Goal: Navigation & Orientation: Find specific page/section

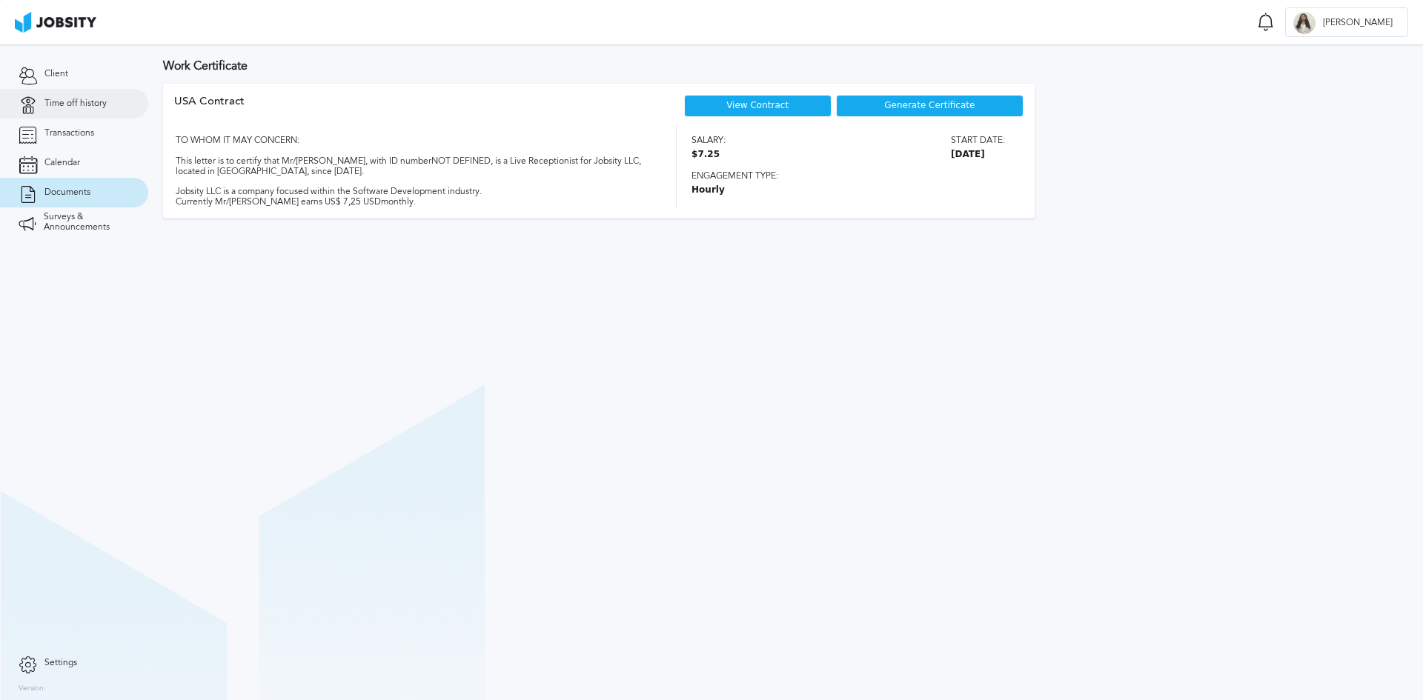
click at [97, 118] on link "Time off history" at bounding box center [74, 104] width 148 height 30
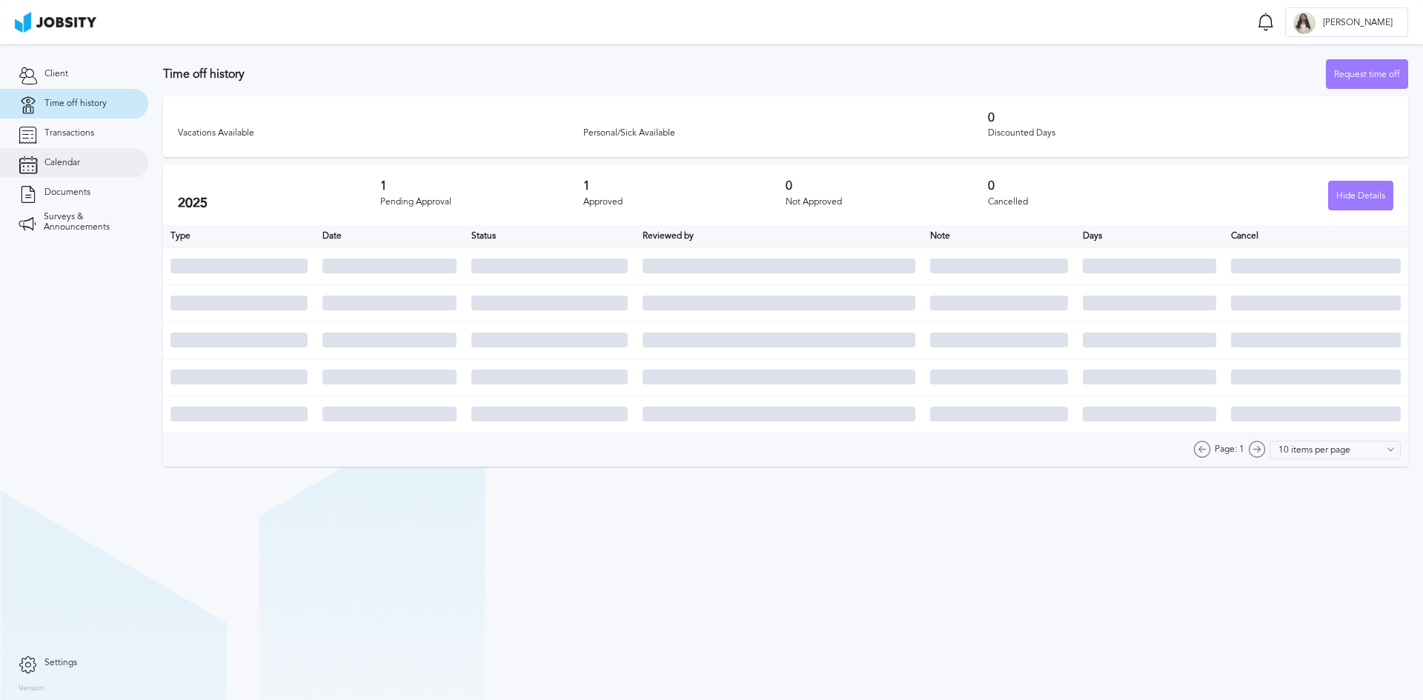
click at [96, 149] on link "Calendar" at bounding box center [74, 163] width 148 height 30
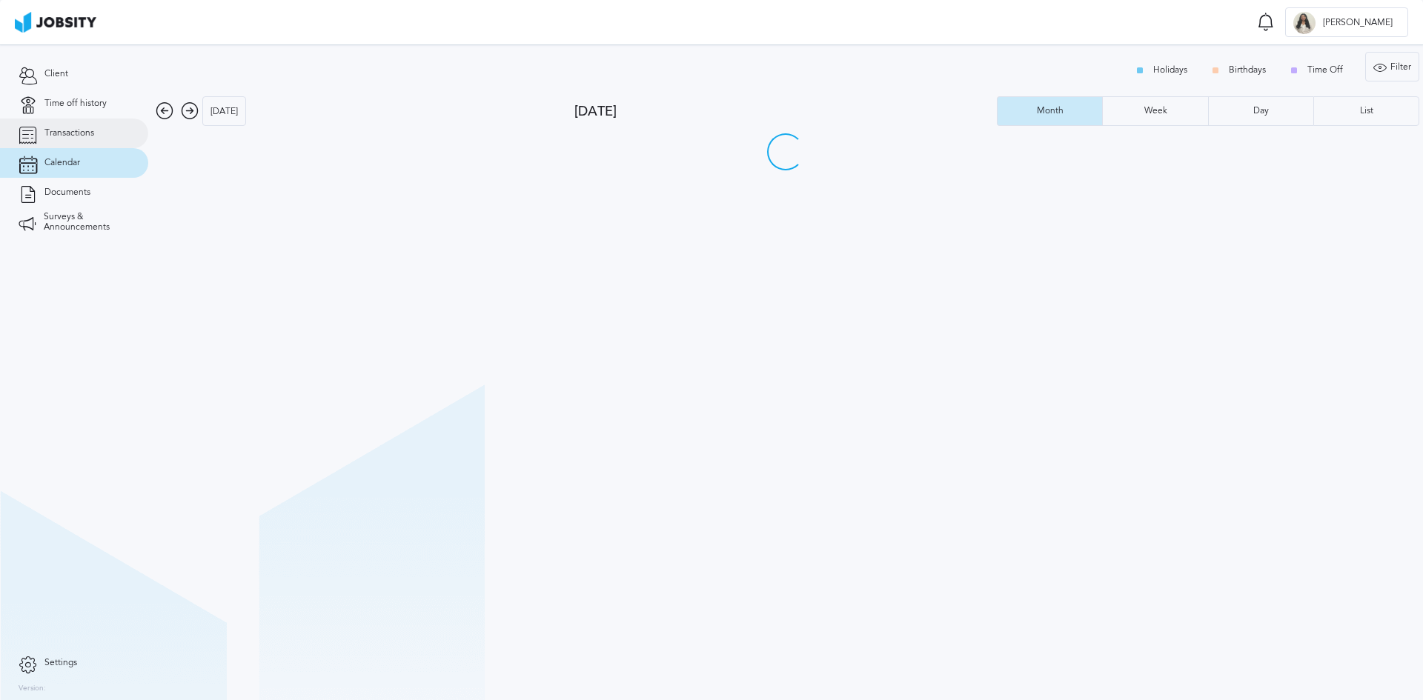
click at [89, 139] on link "Transactions" at bounding box center [74, 134] width 148 height 30
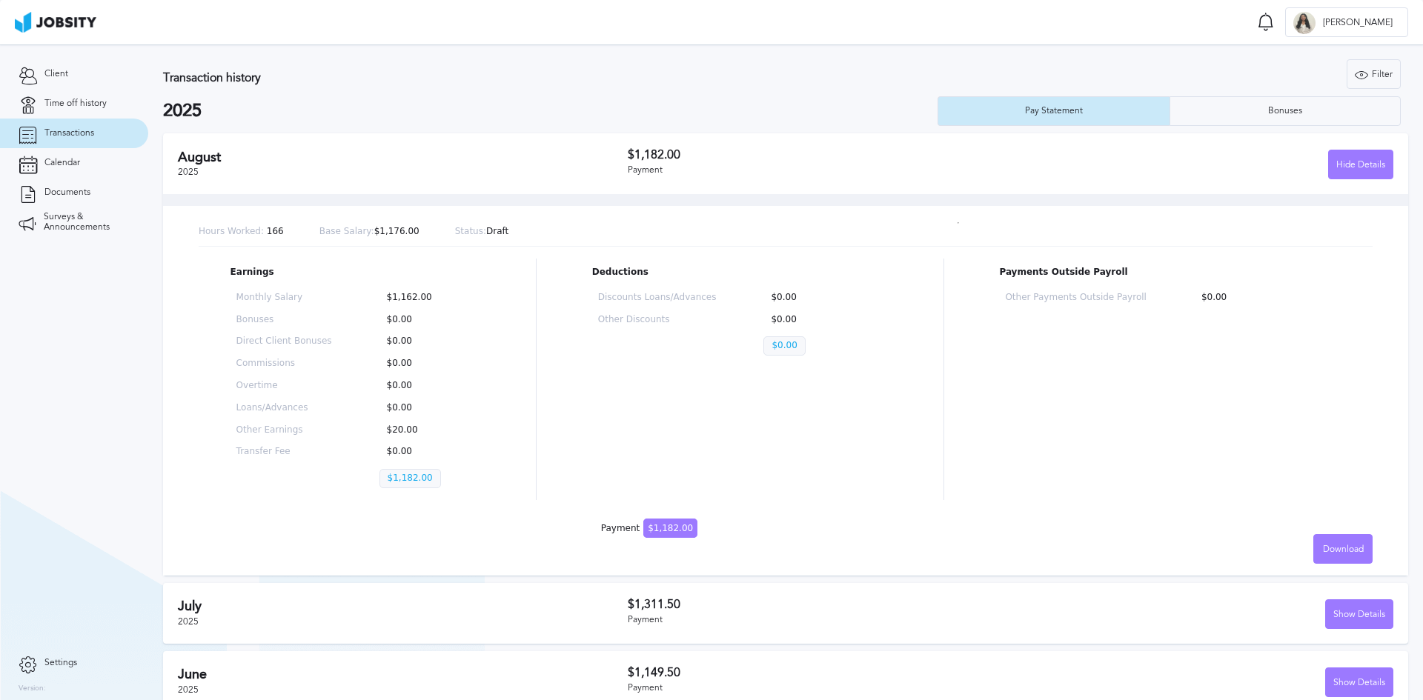
click at [69, 143] on link "Transactions" at bounding box center [74, 134] width 148 height 30
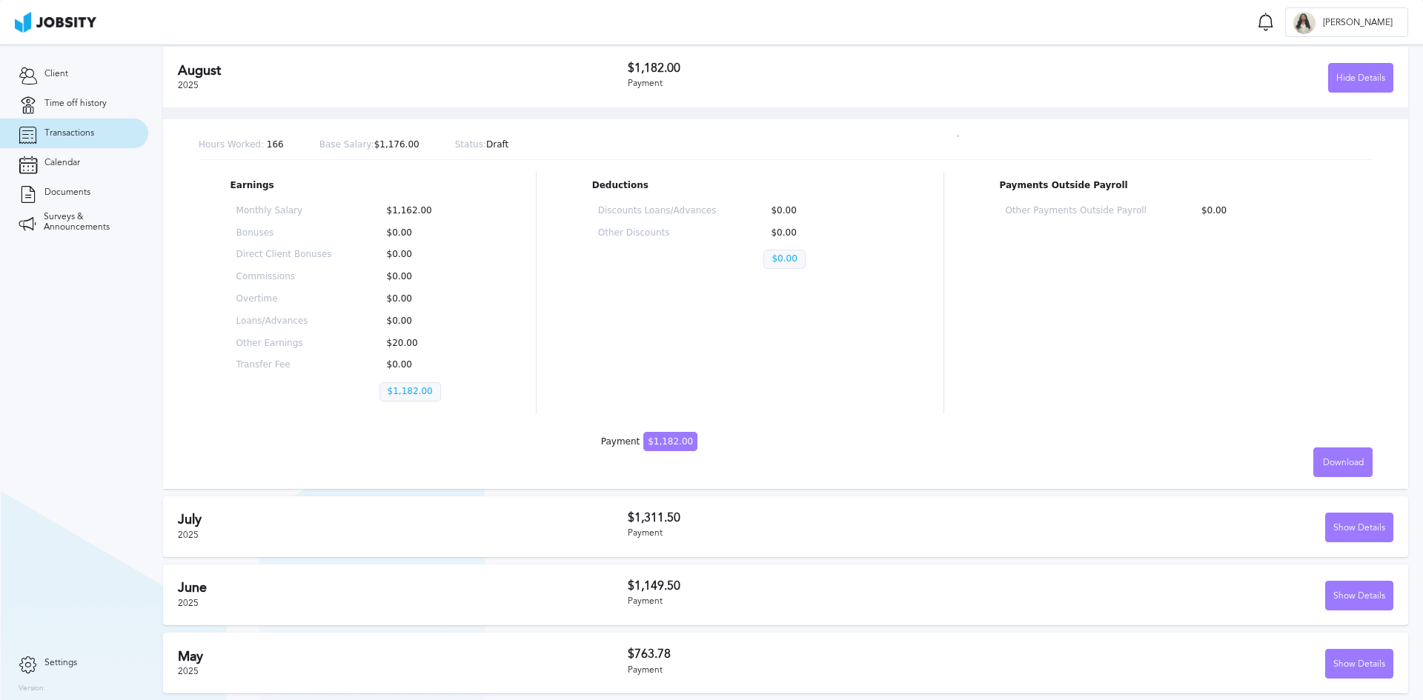
scroll to position [87, 0]
